Goal: Task Accomplishment & Management: Manage account settings

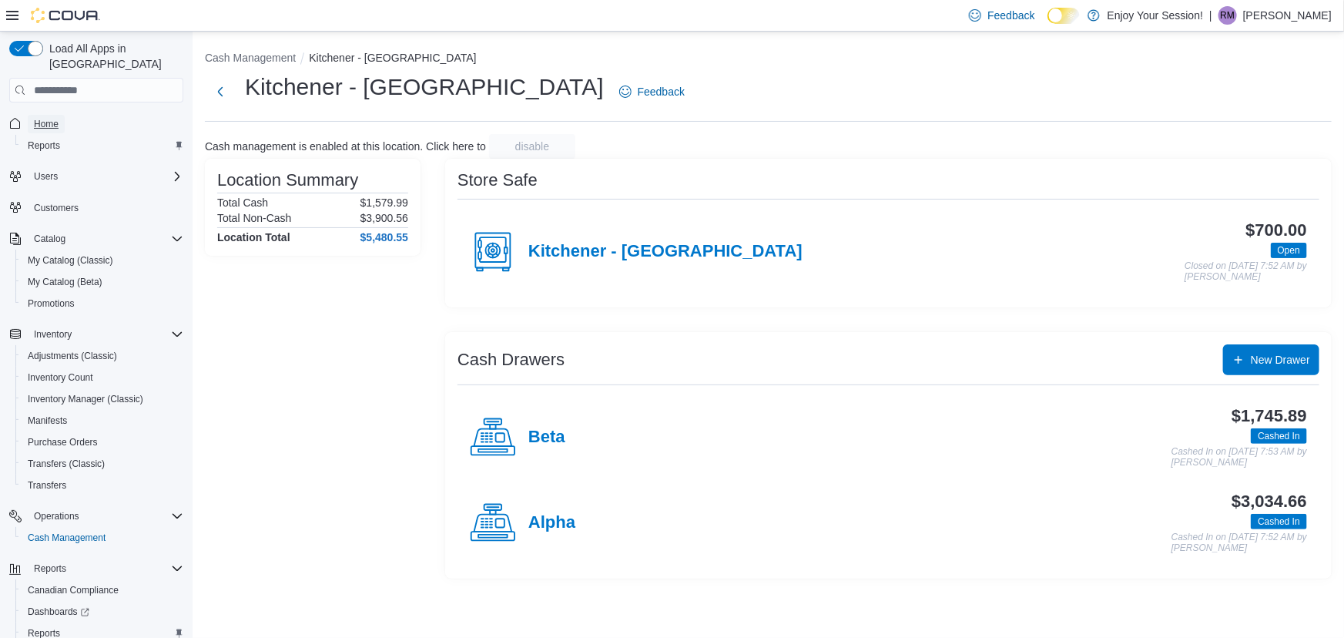
click at [44, 118] on span "Home" at bounding box center [46, 124] width 25 height 12
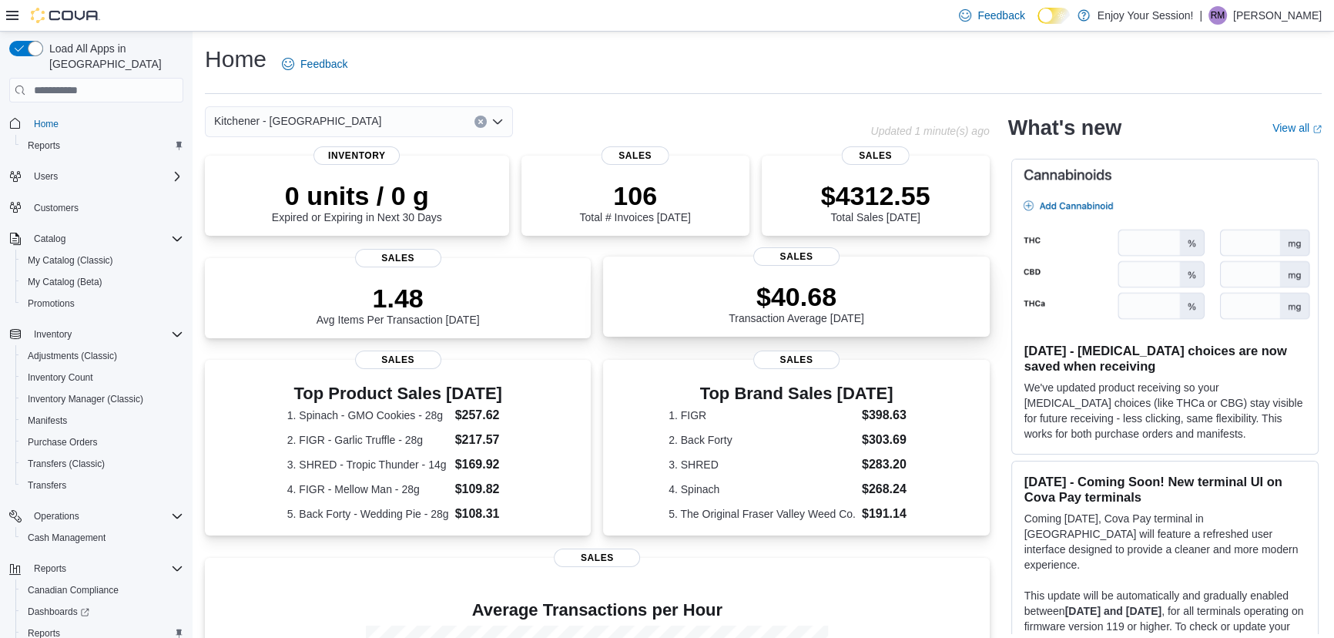
click at [894, 312] on div "$40.68 Transaction Average Today" at bounding box center [796, 299] width 361 height 49
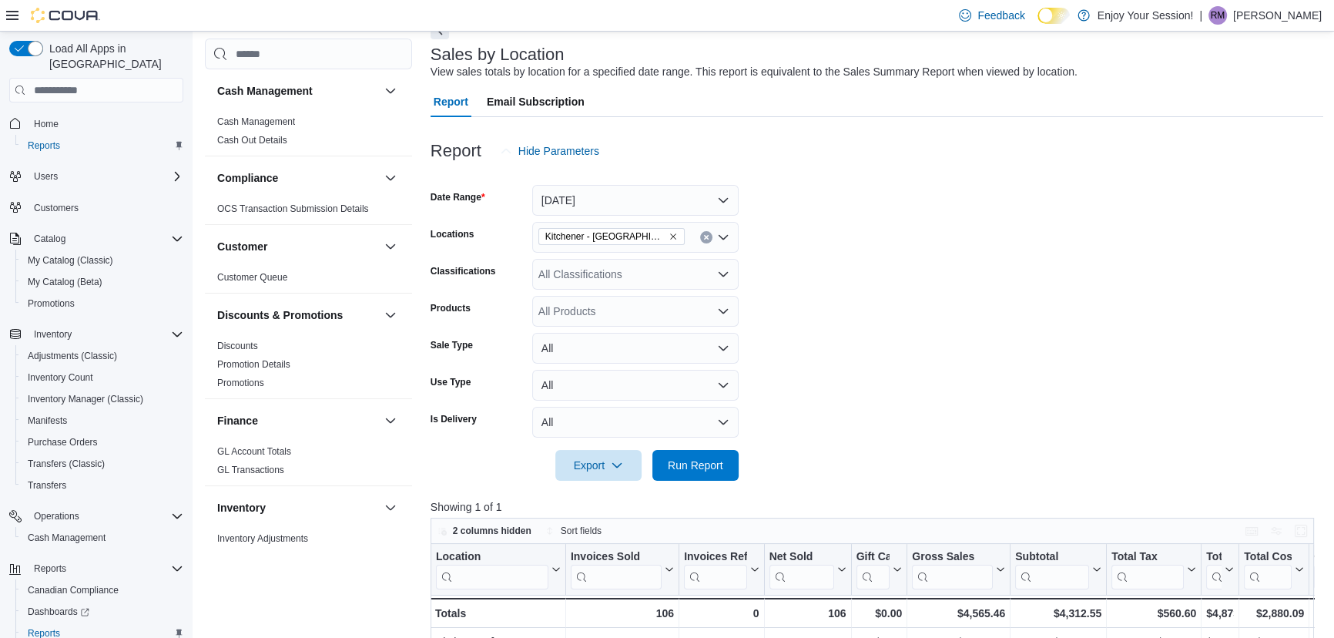
scroll to position [139, 0]
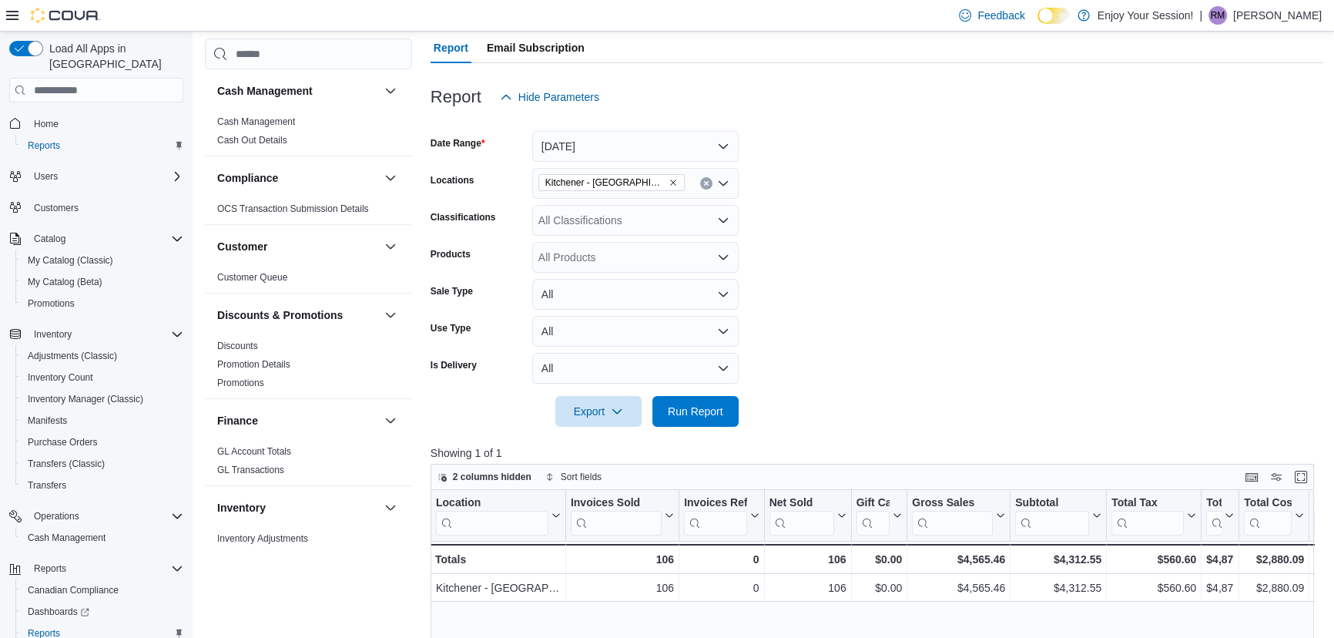
drag, startPoint x: 1241, startPoint y: 518, endPoint x: 1186, endPoint y: 518, distance: 54.7
click at [1215, 518] on div "Total Invoiced Click to view column header actions" at bounding box center [1221, 516] width 38 height 52
drag, startPoint x: 1105, startPoint y: 498, endPoint x: 1078, endPoint y: 499, distance: 27.0
click at [1078, 499] on div at bounding box center [1079, 515] width 12 height 51
drag, startPoint x: 1276, startPoint y: 524, endPoint x: 1222, endPoint y: 512, distance: 56.1
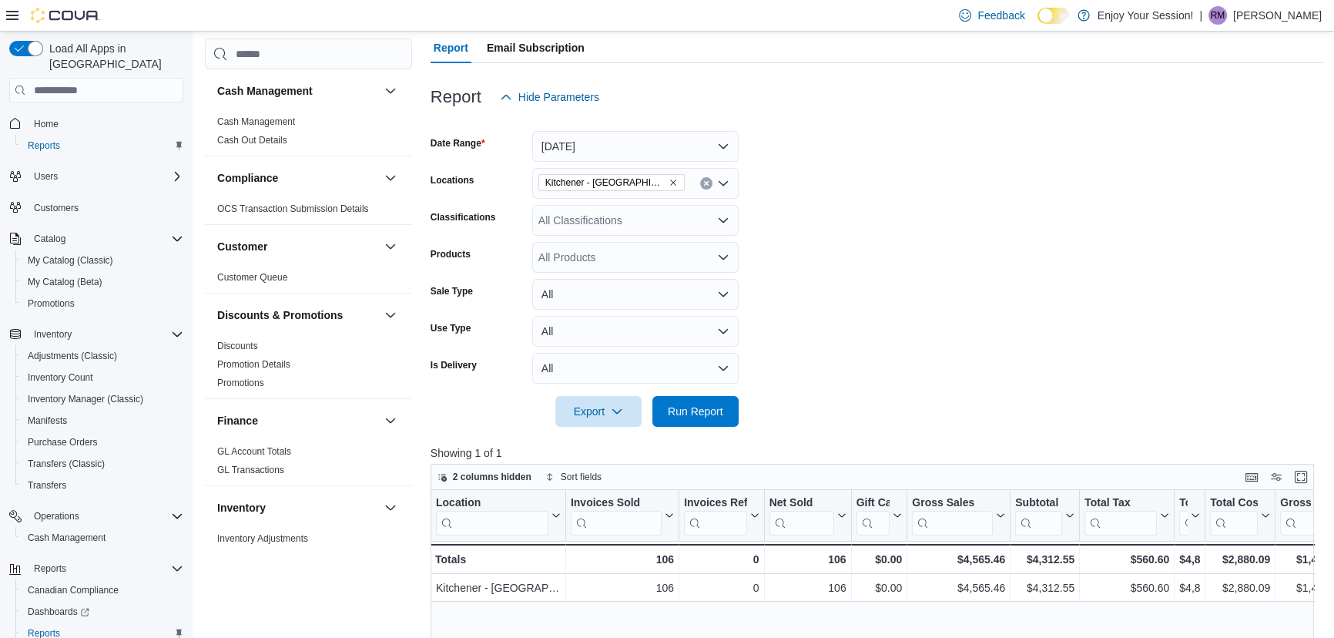
click at [1222, 512] on div "Total Cost Click to view column header actions" at bounding box center [1241, 516] width 70 height 52
drag, startPoint x: 1202, startPoint y: 514, endPoint x: 1182, endPoint y: 511, distance: 19.5
click at [1182, 511] on div "Total Invoiced Click to view column header actions" at bounding box center [1190, 516] width 31 height 52
drag, startPoint x: 1176, startPoint y: 511, endPoint x: 1109, endPoint y: 493, distance: 70.1
click at [1156, 493] on div at bounding box center [1162, 515] width 12 height 51
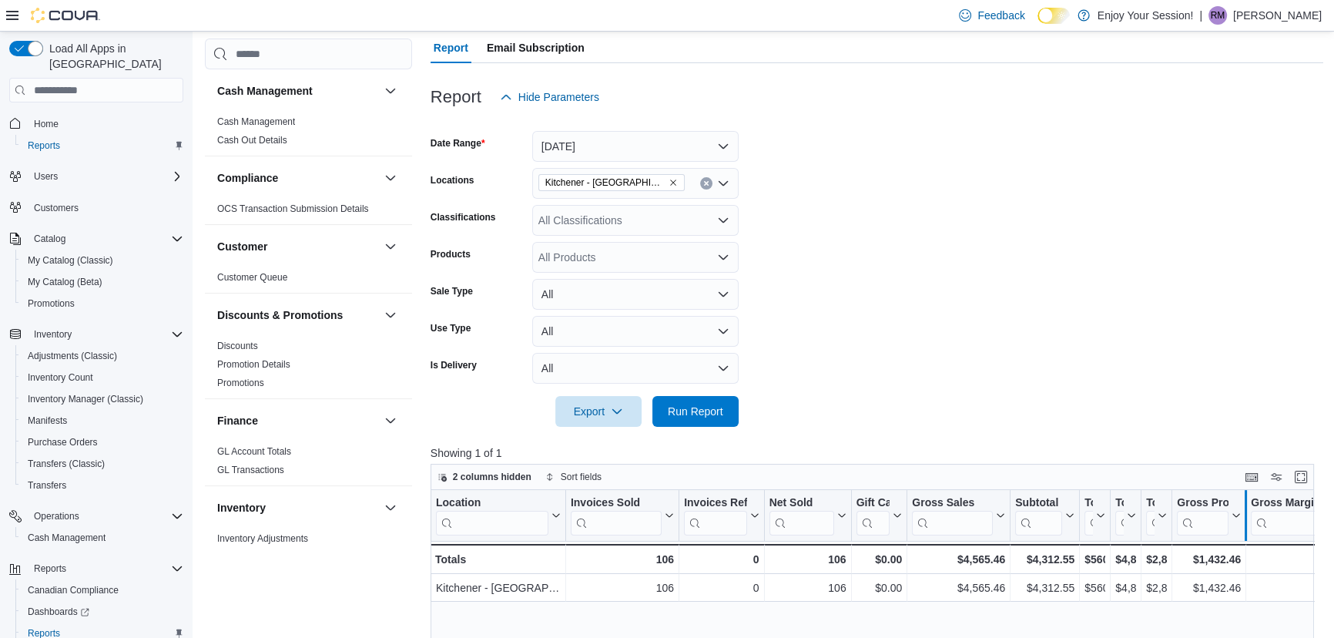
drag, startPoint x: 1251, startPoint y: 535, endPoint x: 1227, endPoint y: 528, distance: 24.9
click at [1239, 528] on div at bounding box center [1245, 515] width 12 height 51
drag, startPoint x: 1227, startPoint y: 528, endPoint x: 1255, endPoint y: 524, distance: 28.0
click at [1235, 524] on div at bounding box center [1229, 515] width 12 height 51
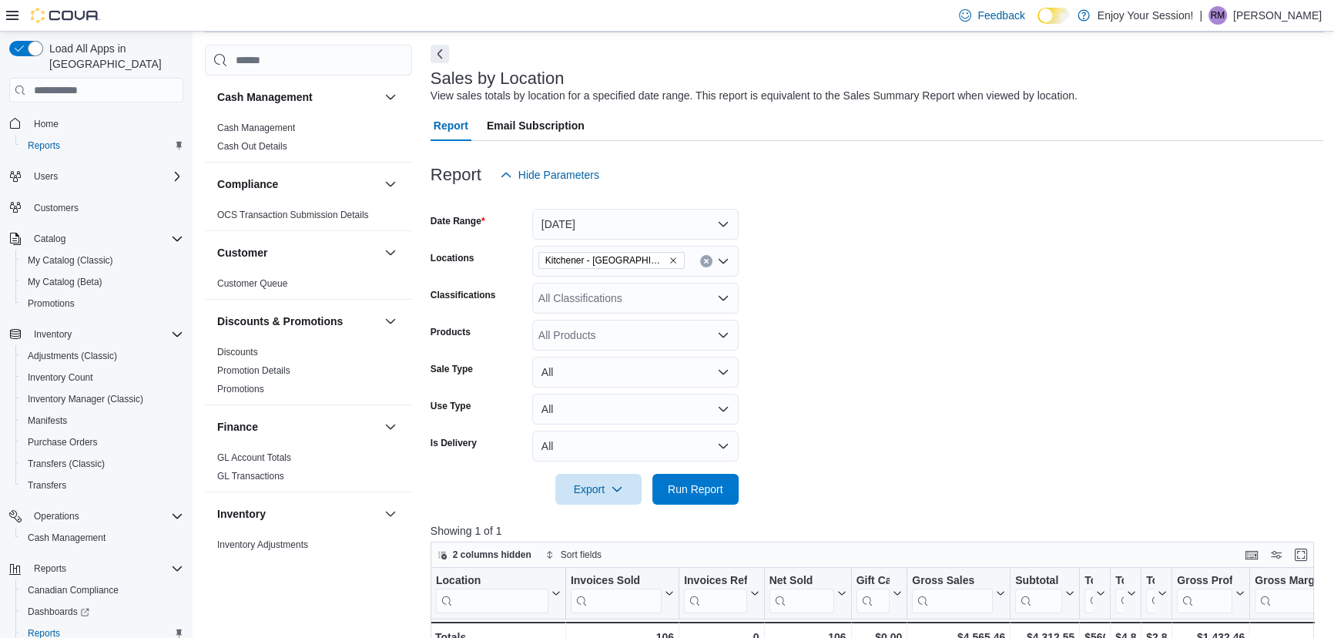
scroll to position [0, 0]
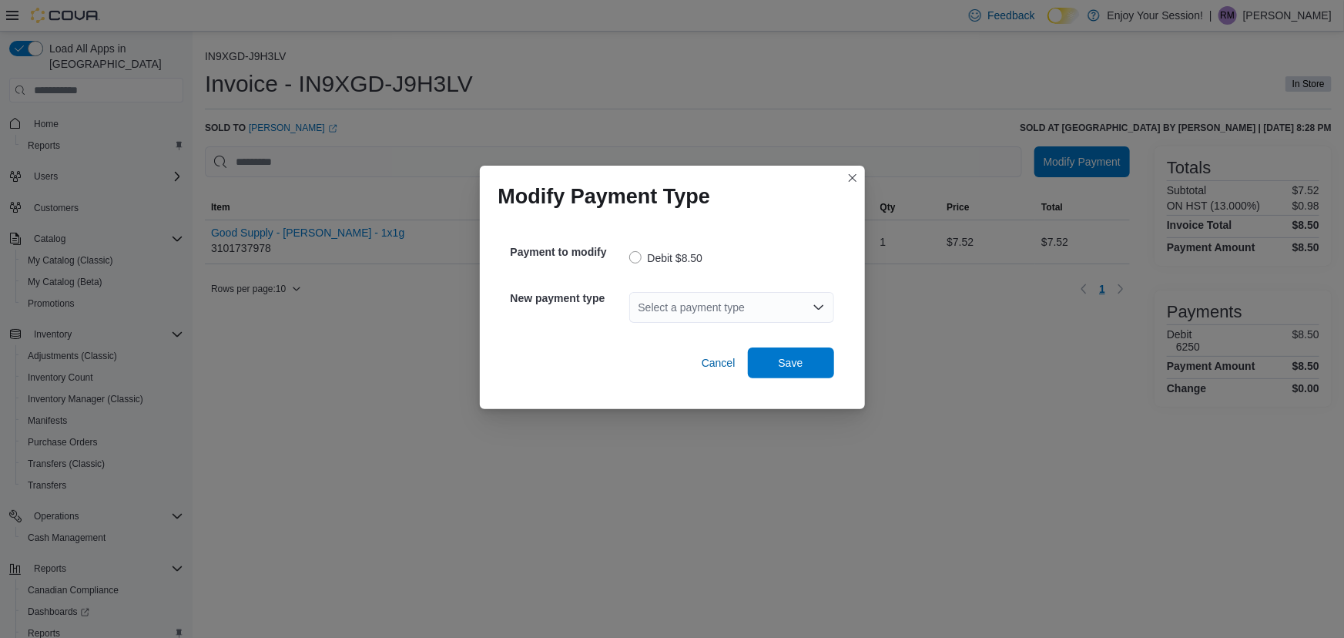
click at [716, 312] on div "Select a payment type" at bounding box center [731, 307] width 205 height 31
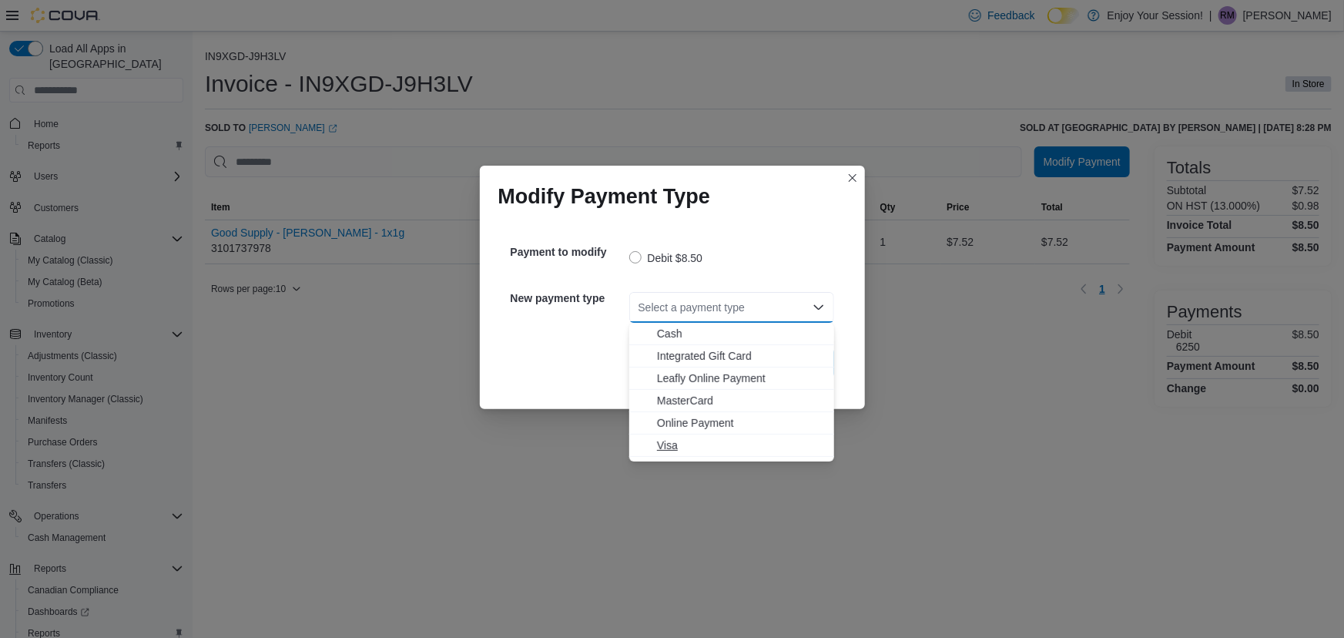
click at [706, 444] on span "Visa" at bounding box center [741, 445] width 168 height 15
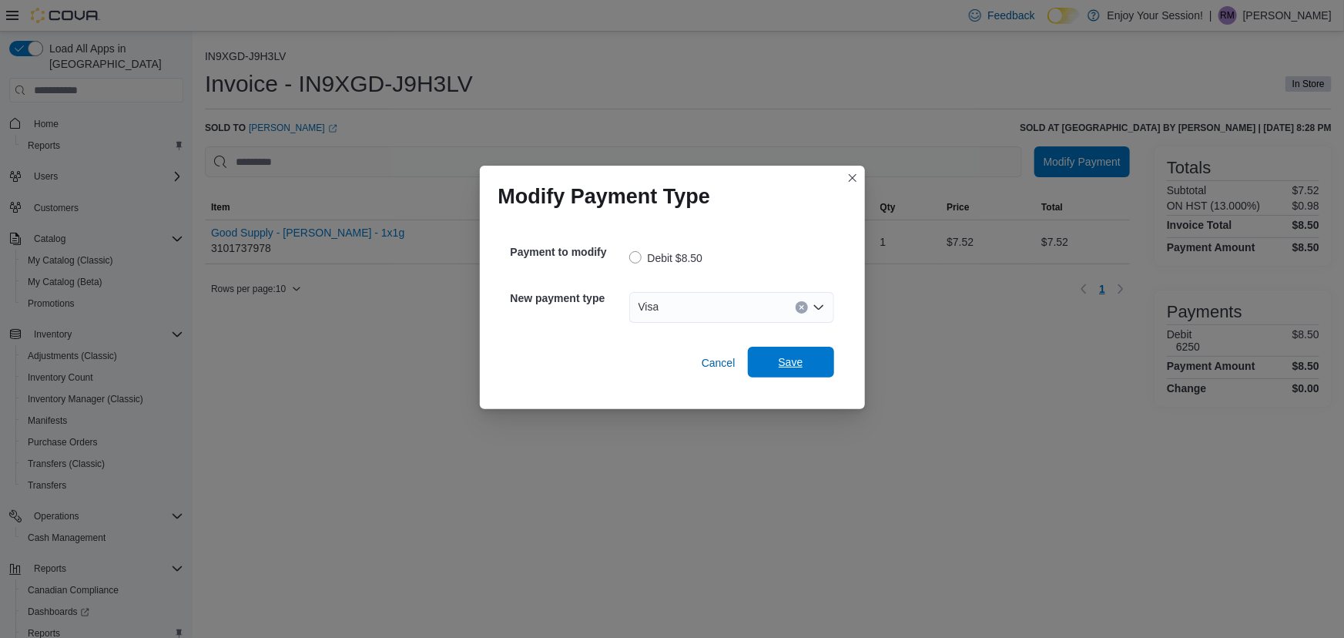
click at [785, 371] on span "Save" at bounding box center [791, 362] width 68 height 31
